Goal: Task Accomplishment & Management: Use online tool/utility

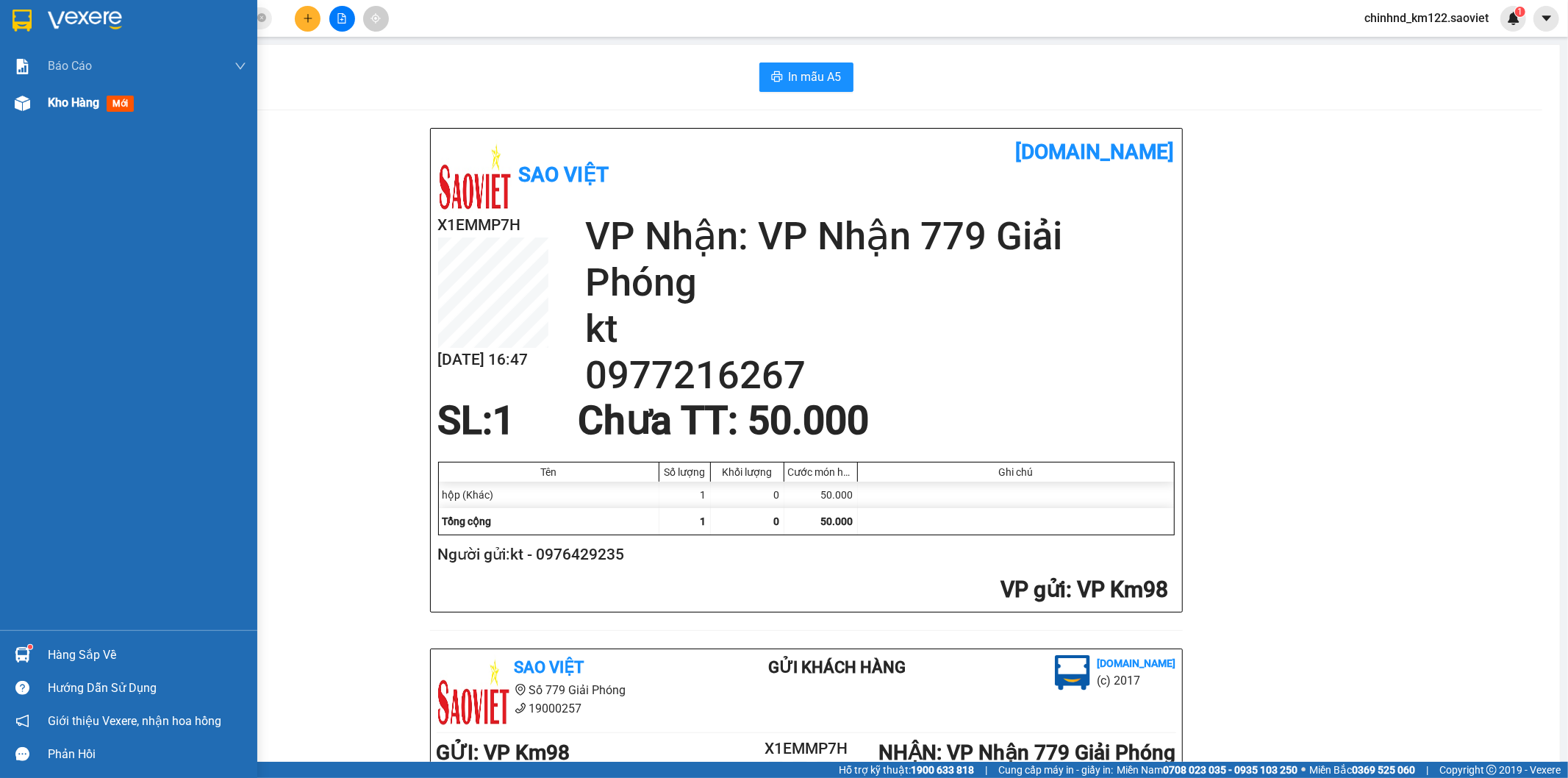
click at [72, 105] on span "Kho hàng" at bounding box center [74, 102] width 51 height 14
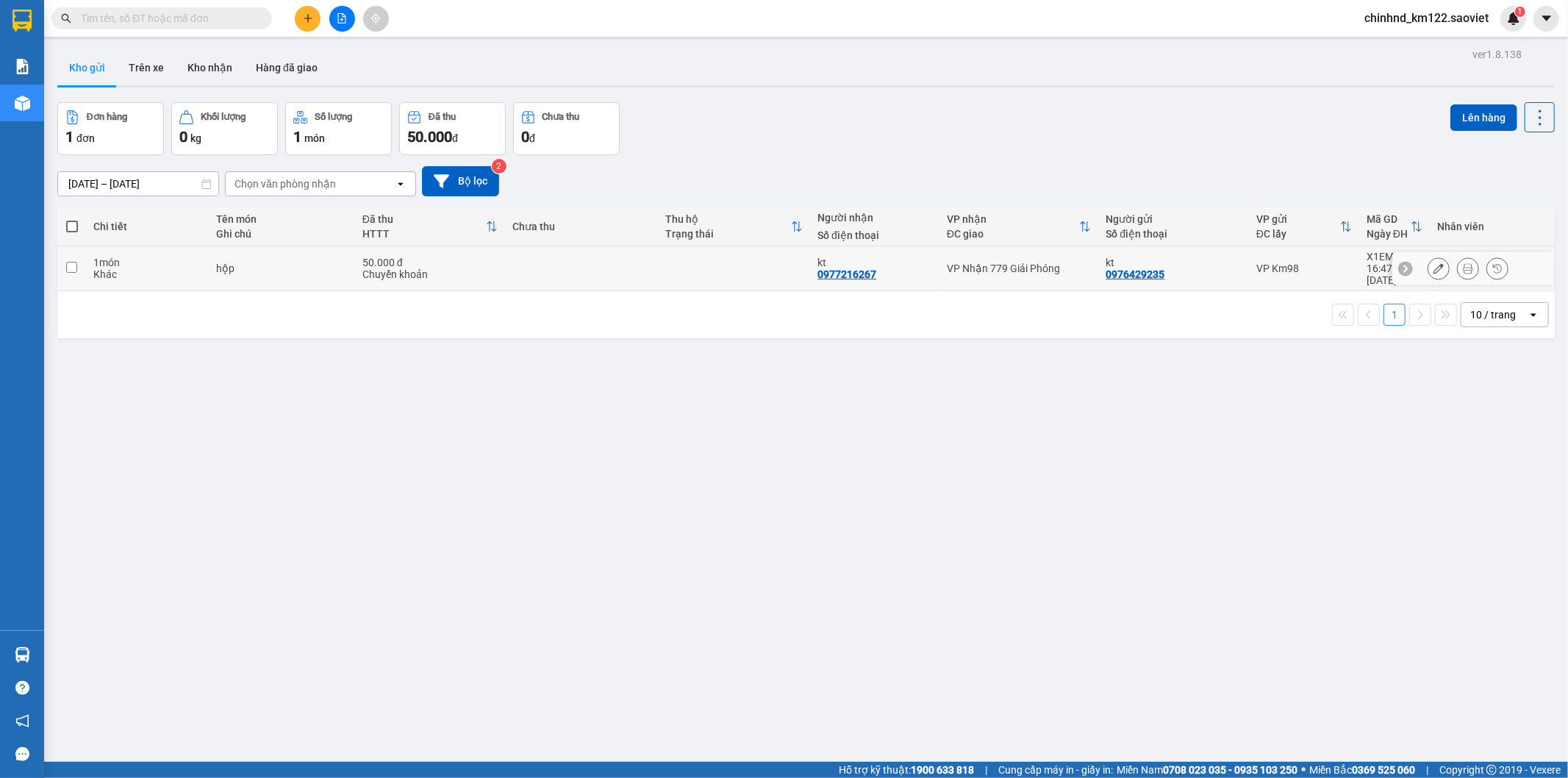
click at [601, 263] on td at bounding box center [581, 269] width 152 height 45
checkbox input "true"
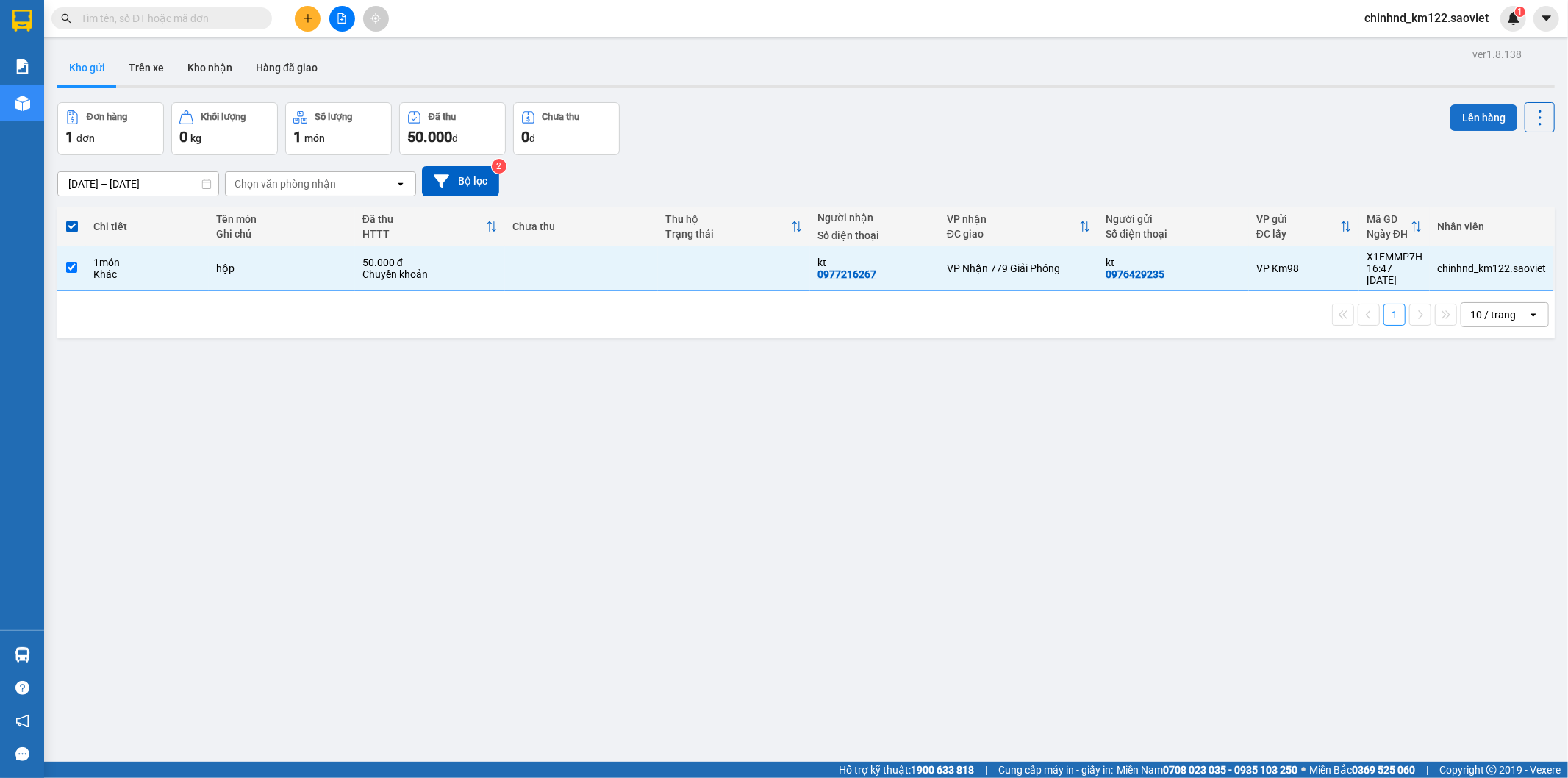
click at [1454, 113] on button "Lên hàng" at bounding box center [1484, 118] width 67 height 27
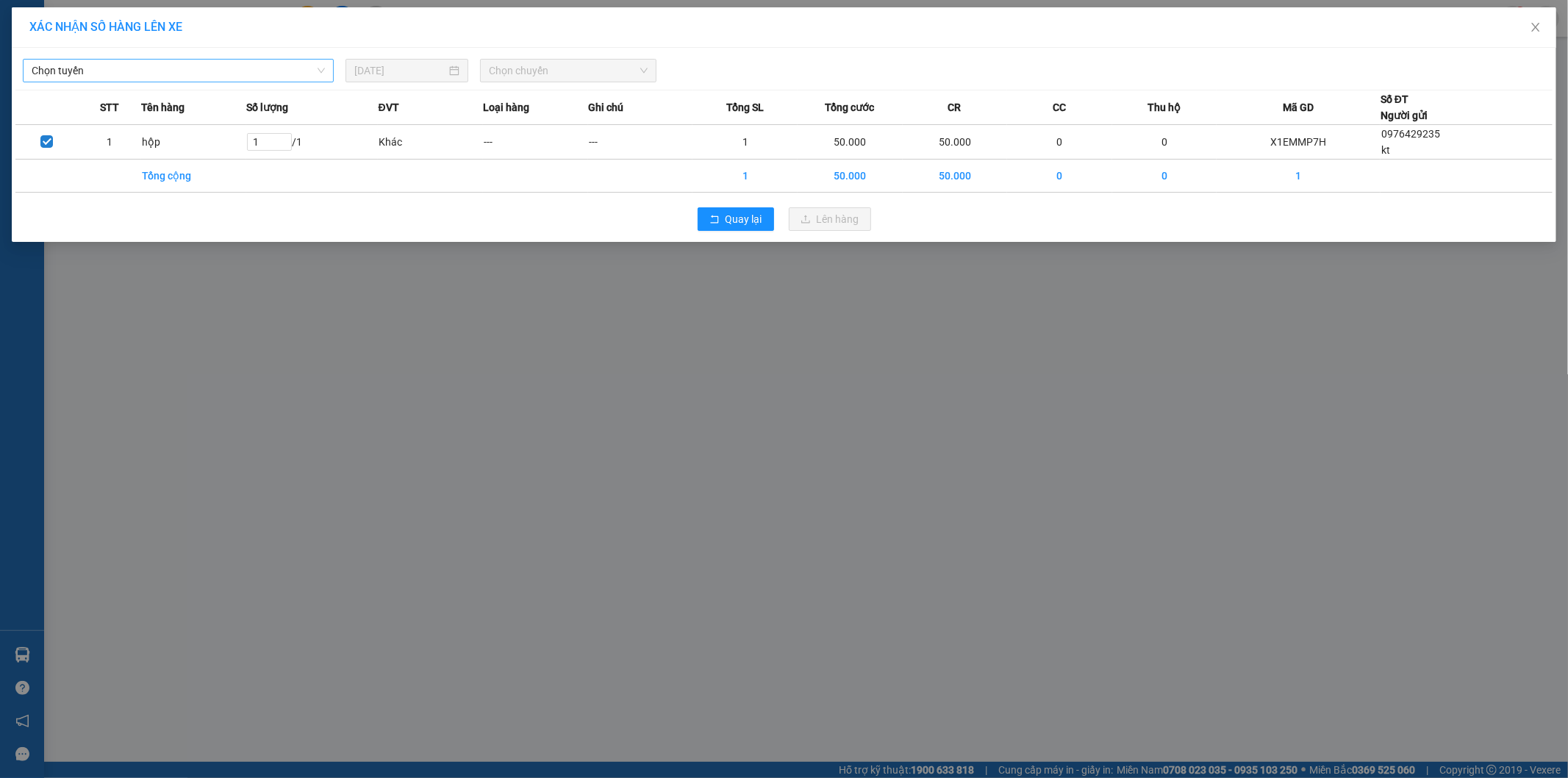
click at [272, 75] on span "Chọn tuyến" at bounding box center [179, 70] width 294 height 22
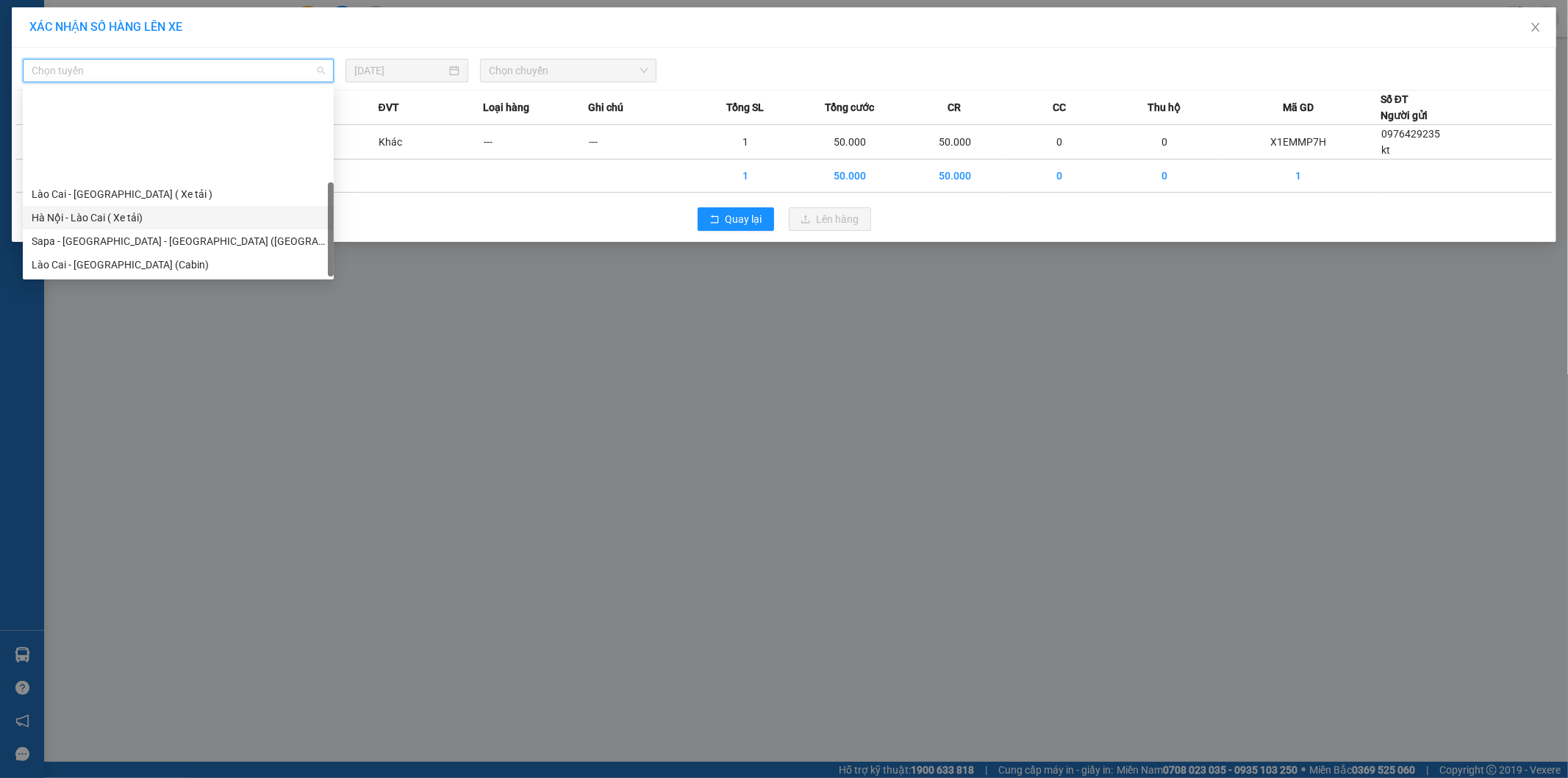
scroll to position [118, 0]
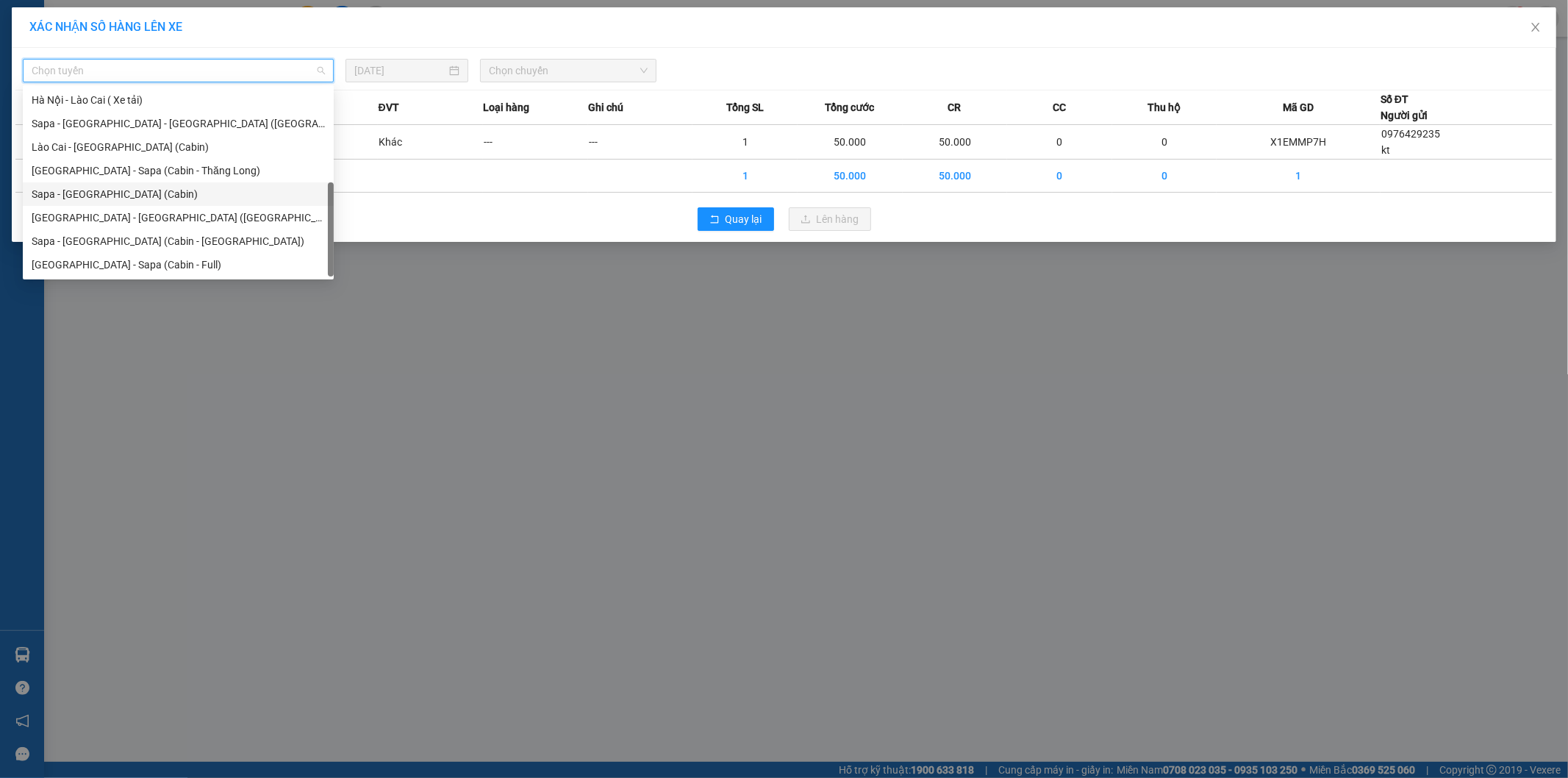
drag, startPoint x: 72, startPoint y: 197, endPoint x: 369, endPoint y: 119, distance: 307.1
click at [74, 197] on div "Sapa - Hà Nội (Cabin)" at bounding box center [179, 194] width 294 height 16
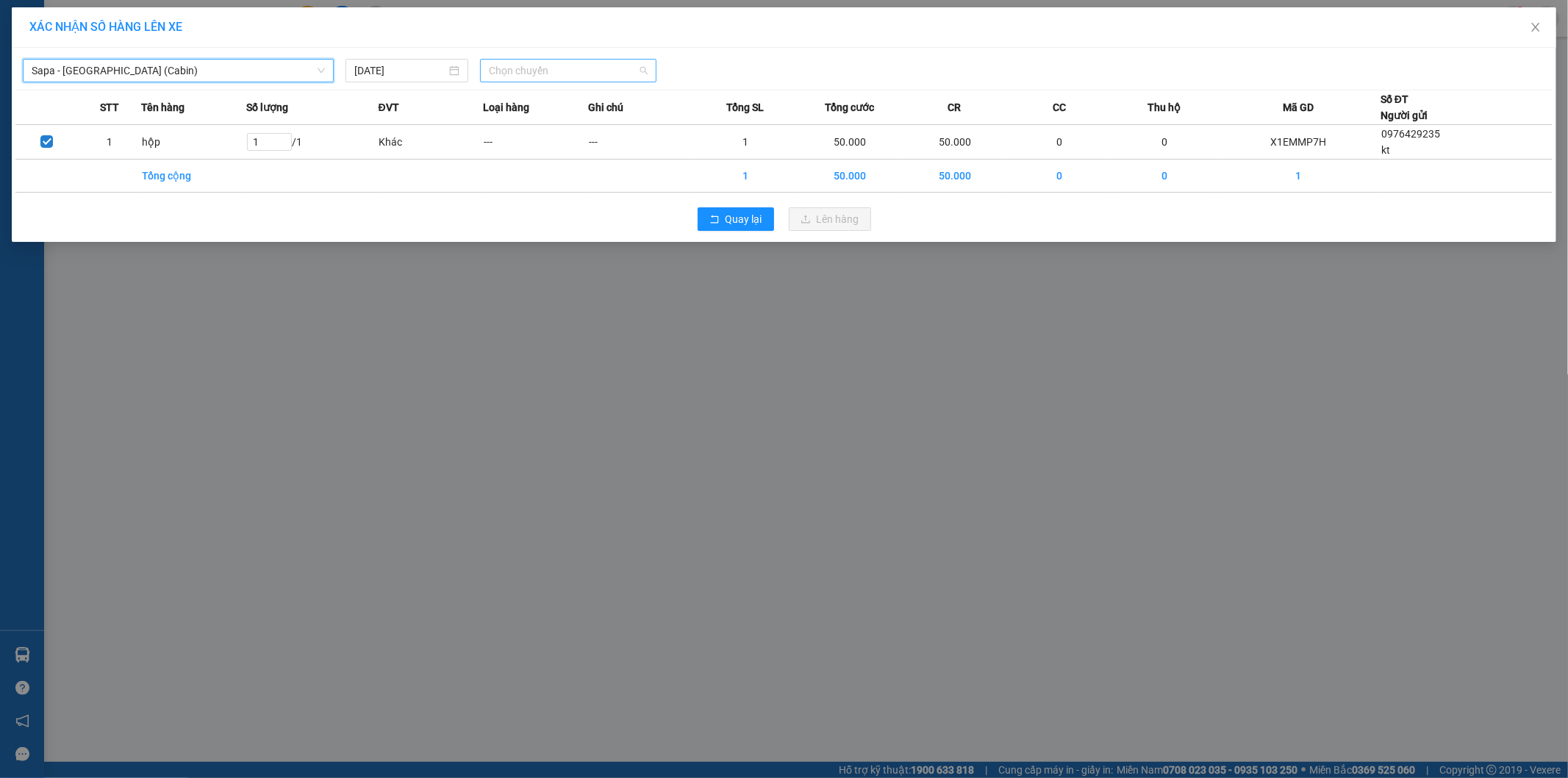
click at [599, 68] on span "Chọn chuyến" at bounding box center [568, 70] width 159 height 22
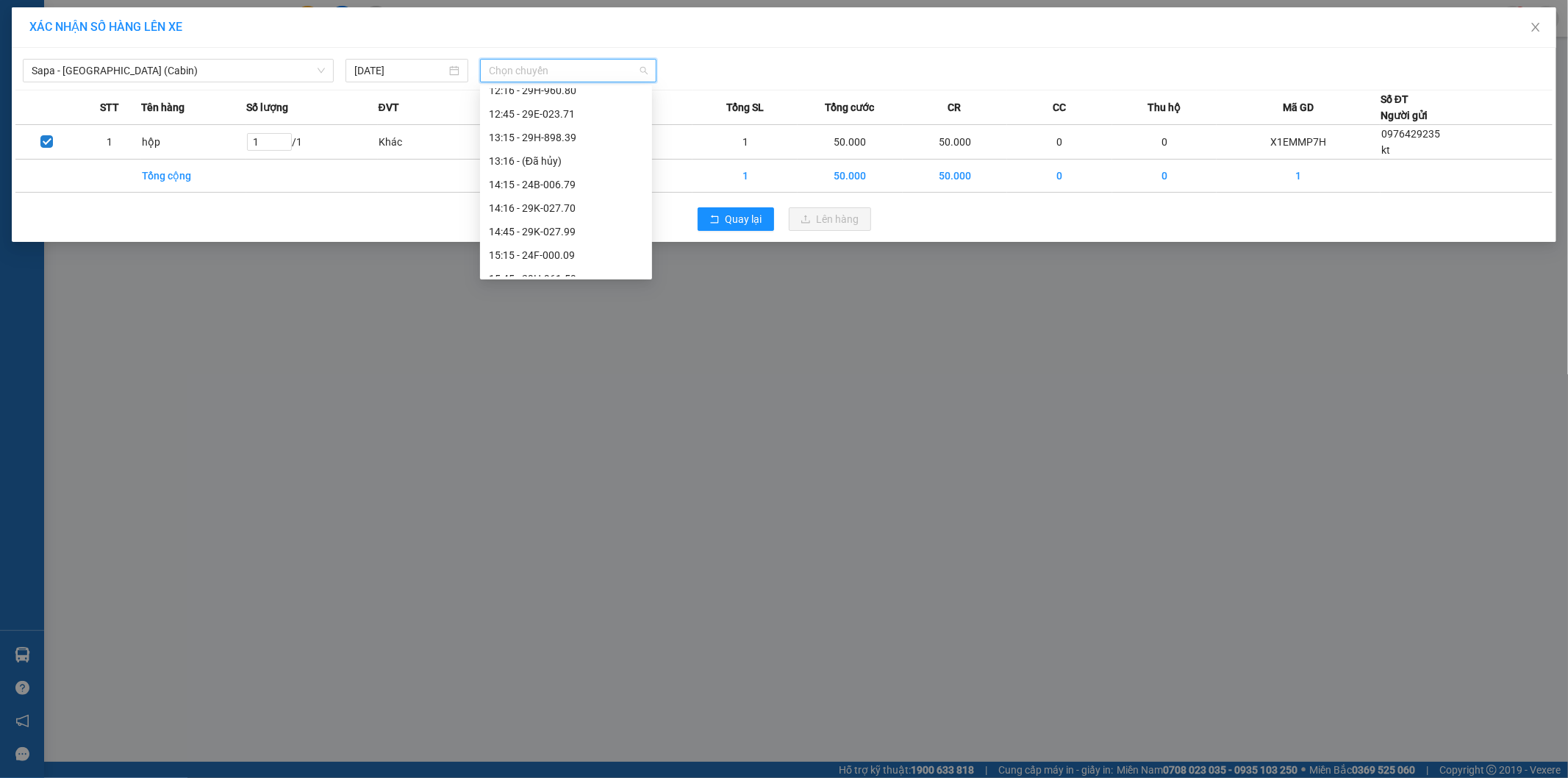
scroll to position [408, 0]
click at [573, 113] on div "15:45 - 29H-961.59" at bounding box center [566, 115] width 154 height 16
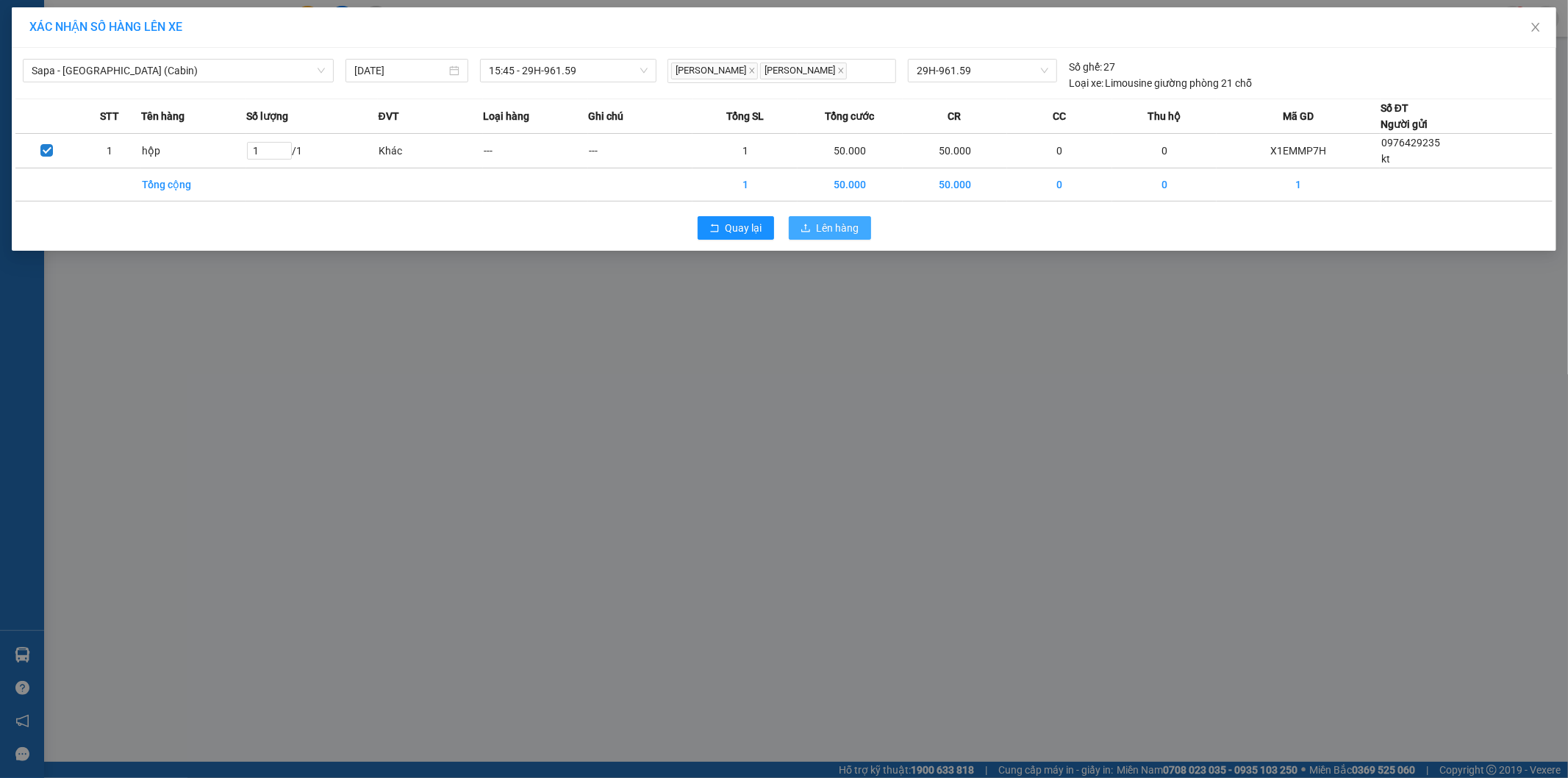
click at [838, 225] on span "Lên hàng" at bounding box center [838, 228] width 43 height 16
